Goal: Find contact information: Find contact information

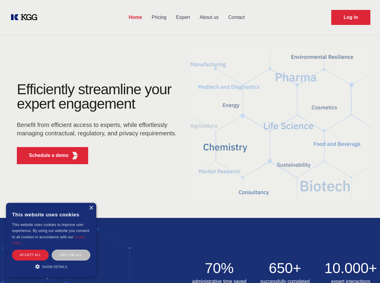
click at [190, 142] on div "Efficiently streamline your expert engagement Benefit from efficient access to …" at bounding box center [98, 125] width 183 height 87
click at [45, 156] on p "Schedule a demo" at bounding box center [49, 155] width 40 height 7
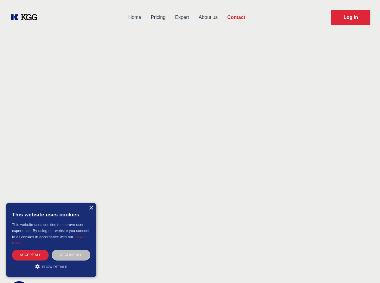
click at [91, 208] on div "× This website uses cookies This website uses cookies to improve user experienc…" at bounding box center [51, 240] width 90 height 74
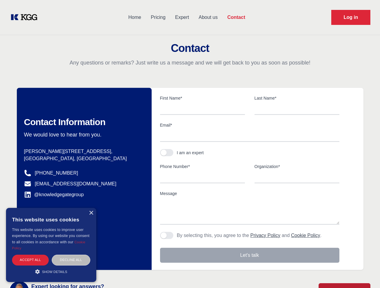
click at [30, 255] on div "Accept all" at bounding box center [30, 260] width 37 height 11
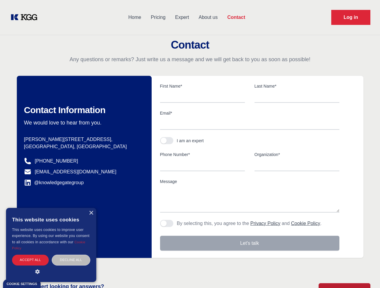
click at [71, 255] on div "Contact Information We would love to hear from you. Postal address Hannemanns A…" at bounding box center [84, 167] width 135 height 182
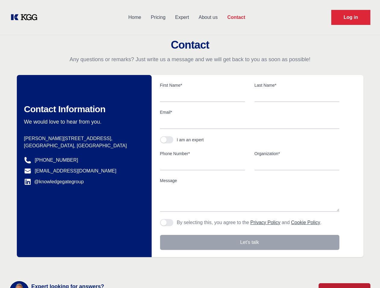
click at [51, 267] on main "Contact Any questions or remarks? Just write us a message and we will get back …" at bounding box center [190, 156] width 380 height 313
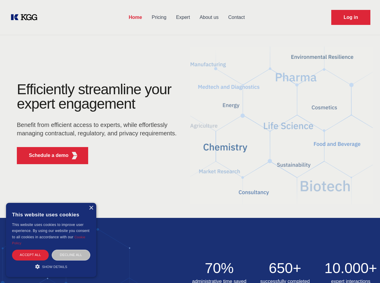
click at [190, 142] on div "Efficiently streamline your expert engagement Benefit from efficient access to …" at bounding box center [98, 125] width 183 height 87
click at [45, 156] on p "Schedule a demo" at bounding box center [49, 155] width 40 height 7
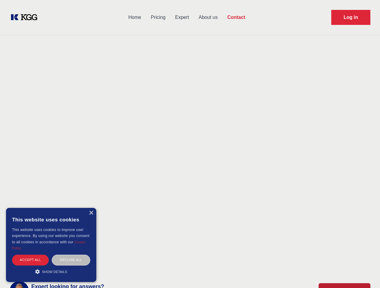
click at [91, 208] on div "× This website uses cookies This website uses cookies to improve user experienc…" at bounding box center [51, 245] width 90 height 74
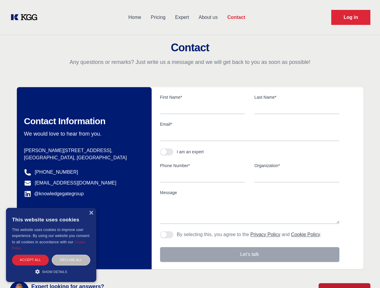
click at [30, 255] on div "Accept all" at bounding box center [30, 260] width 37 height 11
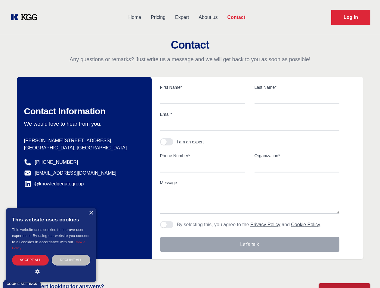
click at [71, 255] on div "Decline all" at bounding box center [71, 260] width 38 height 11
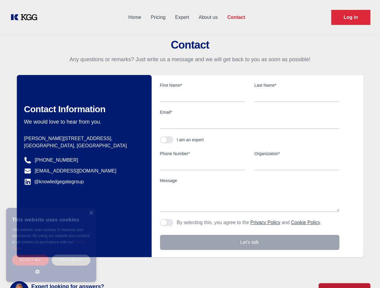
click at [51, 267] on main "Contact Any questions or remarks? Just write us a message and we will get back …" at bounding box center [190, 156] width 380 height 313
